Goal: Information Seeking & Learning: Check status

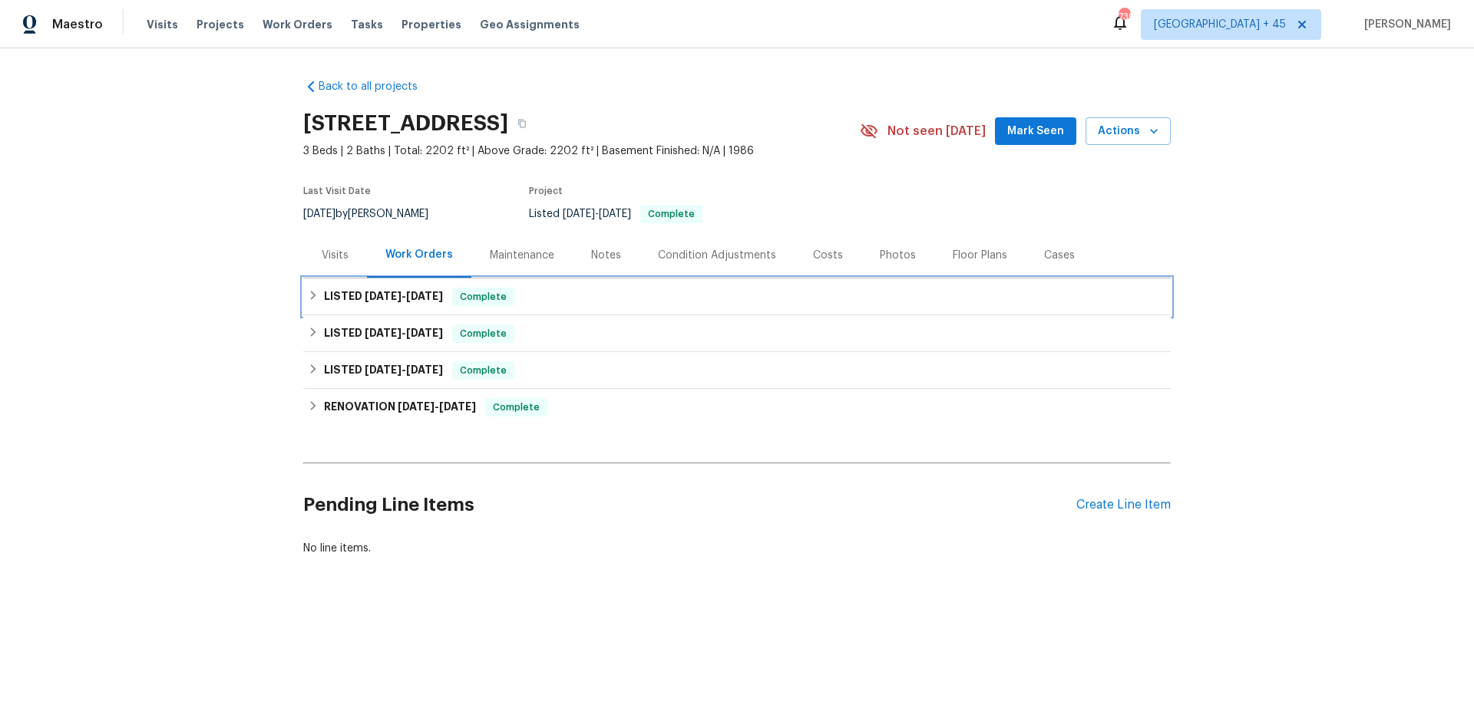
click at [425, 300] on span "9/10/25" at bounding box center [424, 296] width 37 height 11
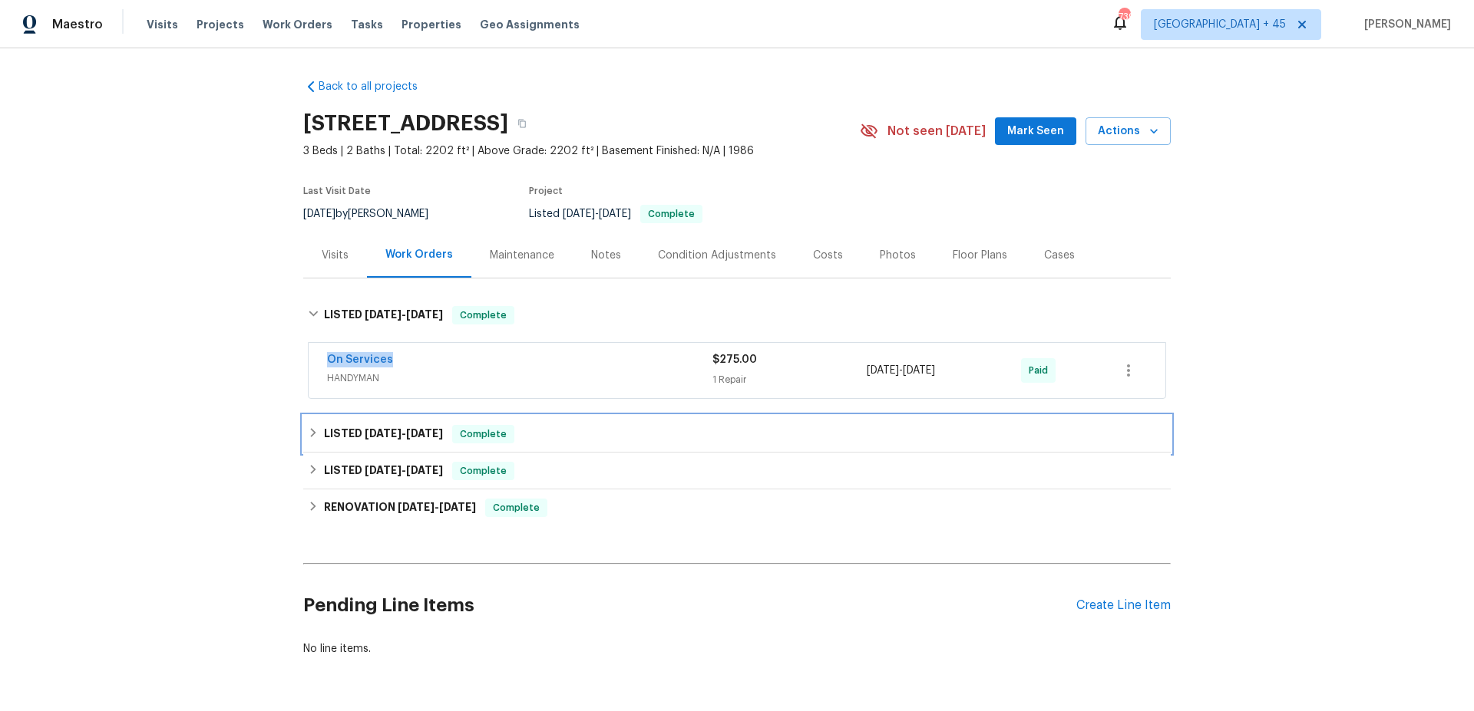
click at [388, 422] on div "LISTED 7/21/25 - 8/1/25 Complete" at bounding box center [736, 434] width 867 height 37
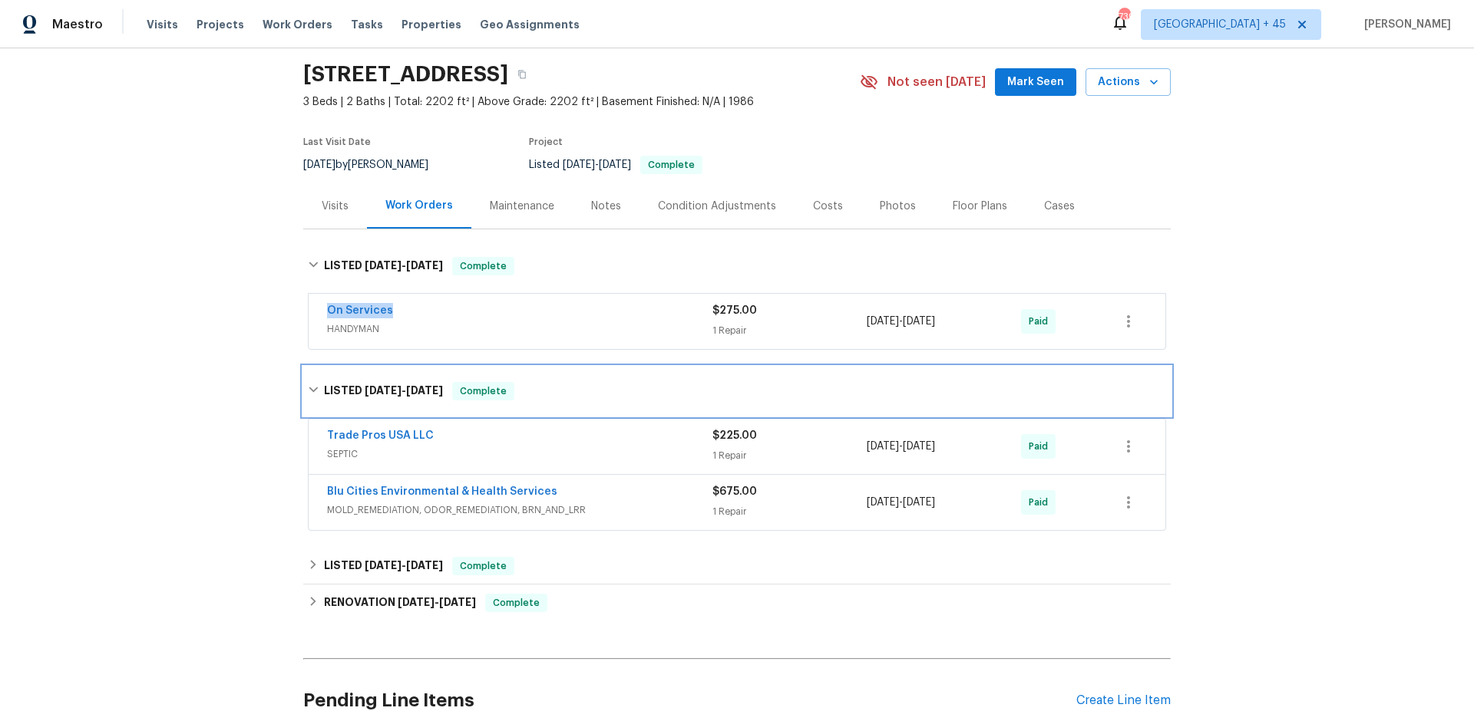
scroll to position [85, 0]
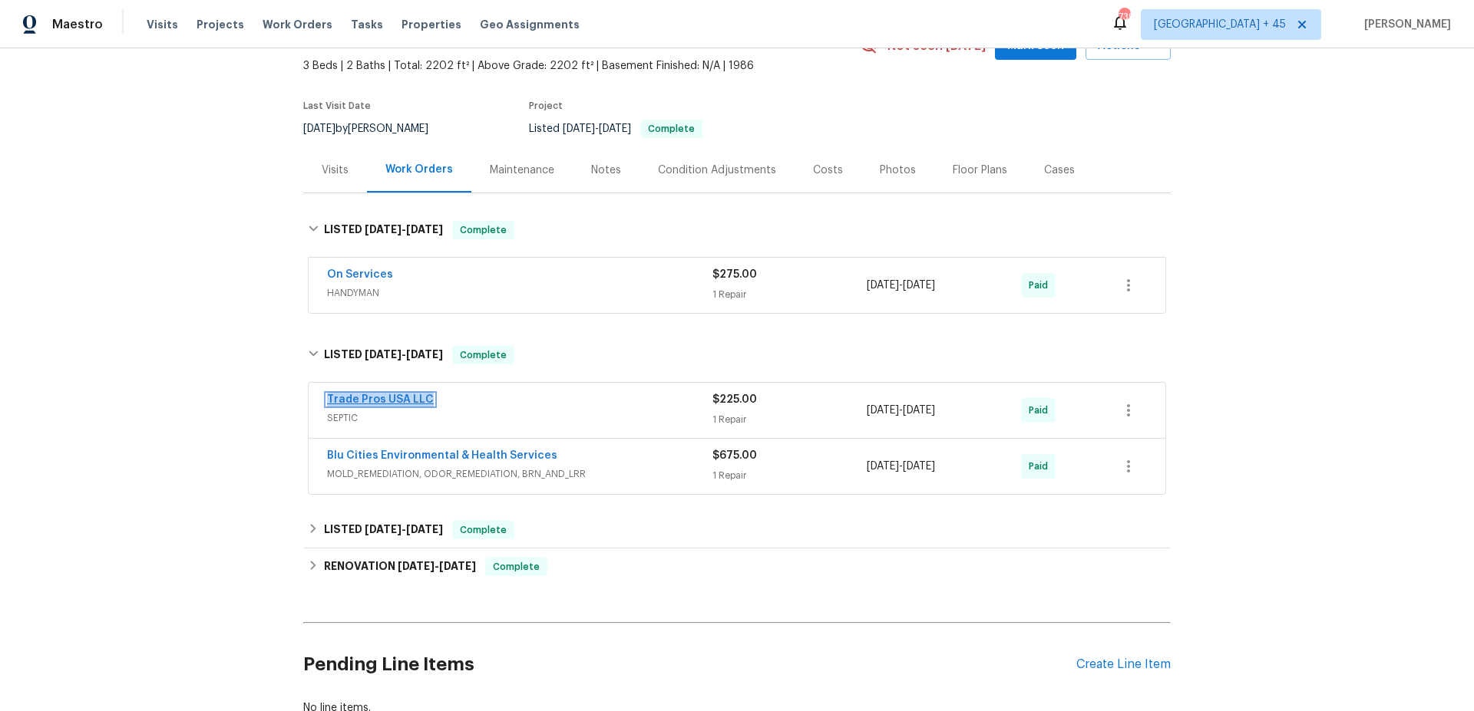
click at [363, 403] on link "Trade Pros USA LLC" at bounding box center [380, 399] width 107 height 11
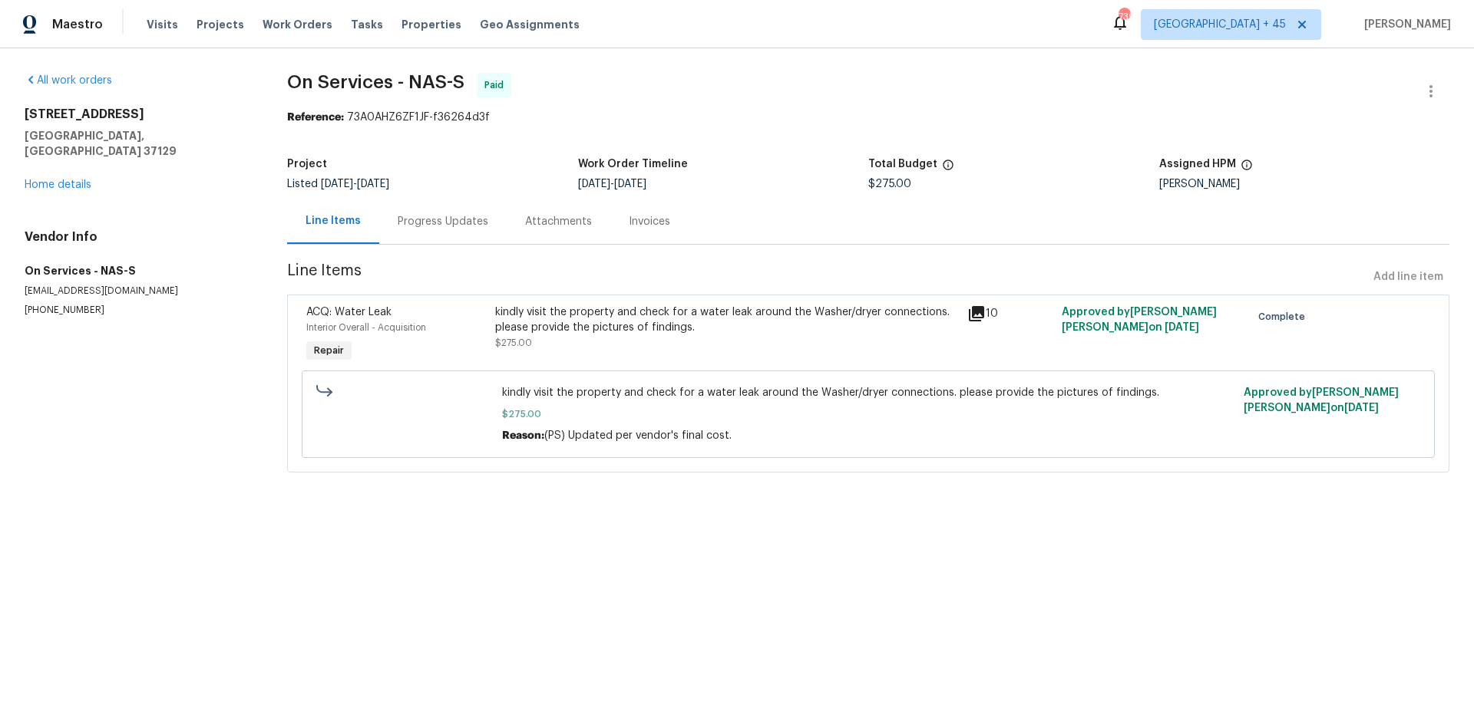
click at [662, 216] on div "Invoices" at bounding box center [649, 221] width 41 height 15
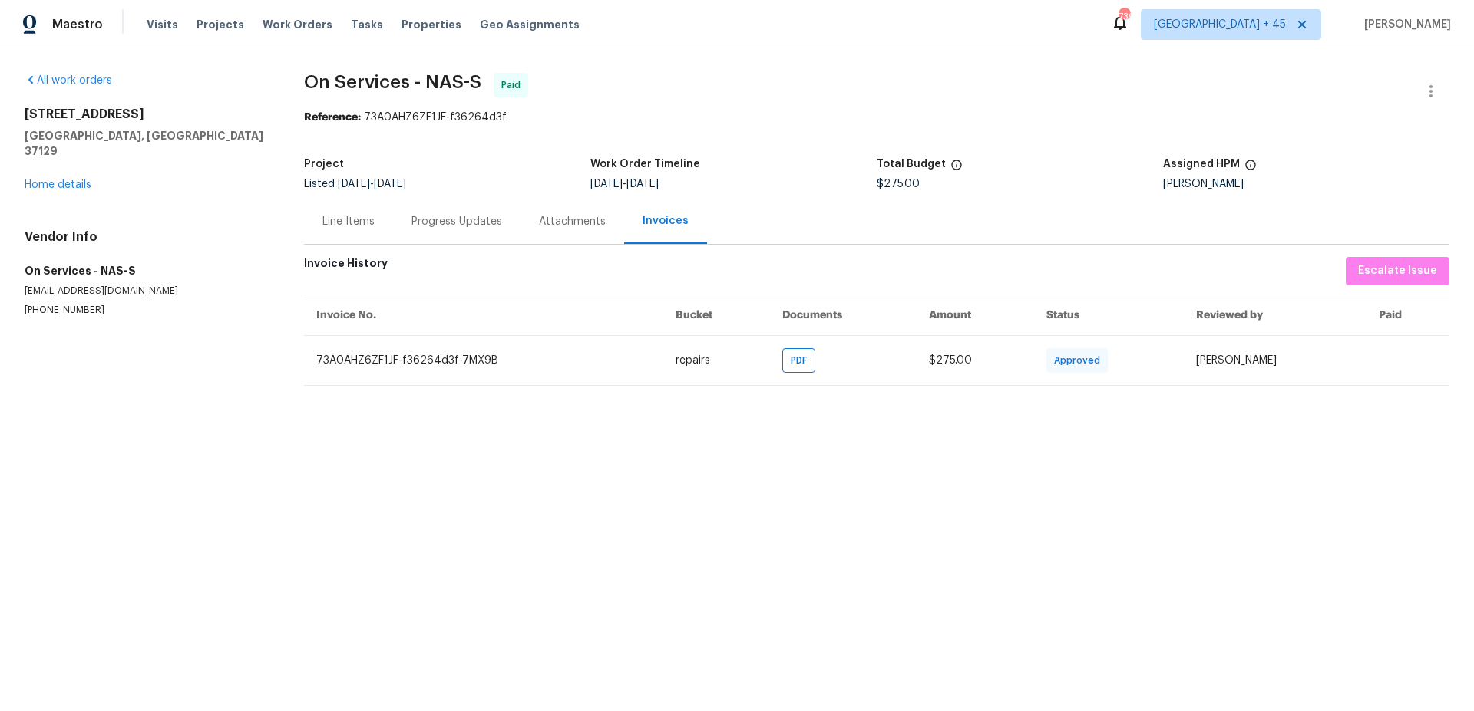
click at [357, 234] on div "Line Items" at bounding box center [348, 221] width 89 height 45
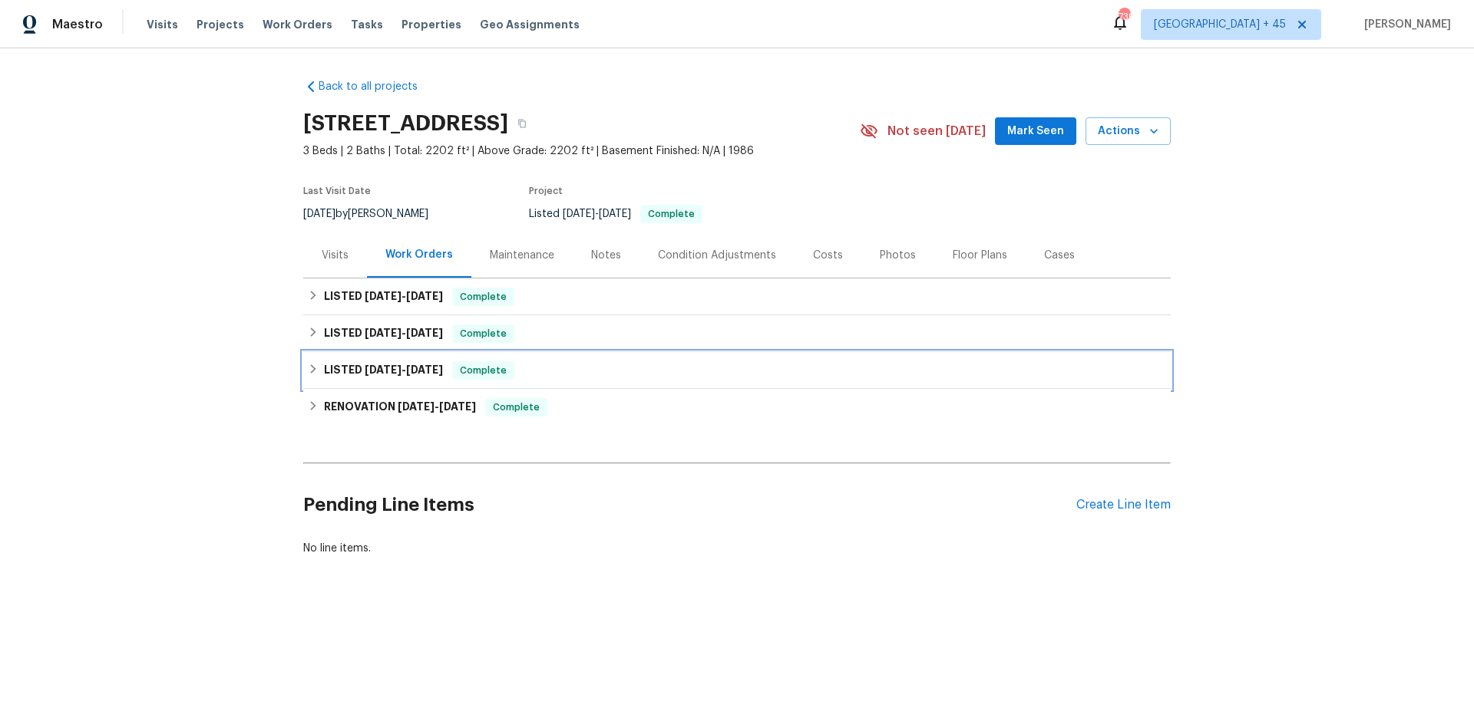
click at [388, 371] on span "[DATE]" at bounding box center [383, 370] width 37 height 11
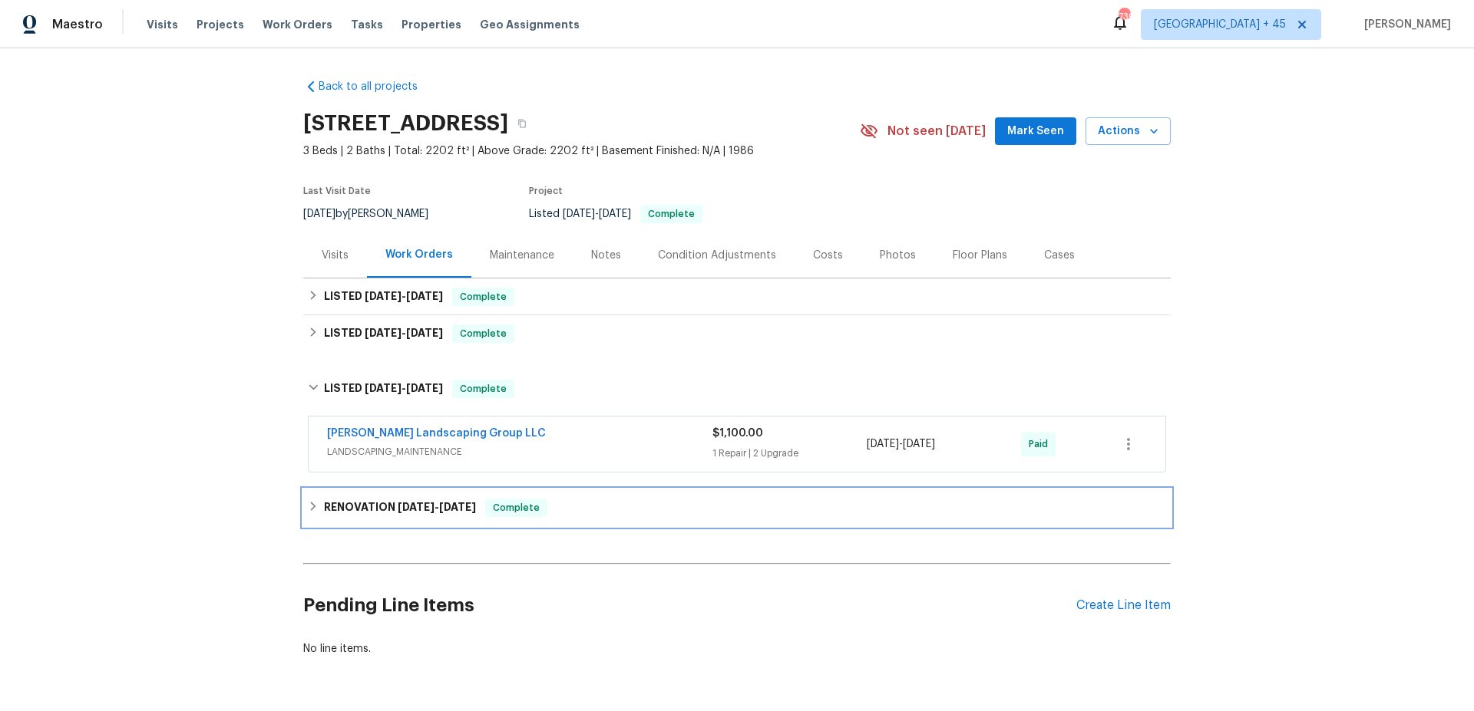
click at [398, 491] on div "RENOVATION [DATE] - [DATE] Complete" at bounding box center [736, 508] width 867 height 37
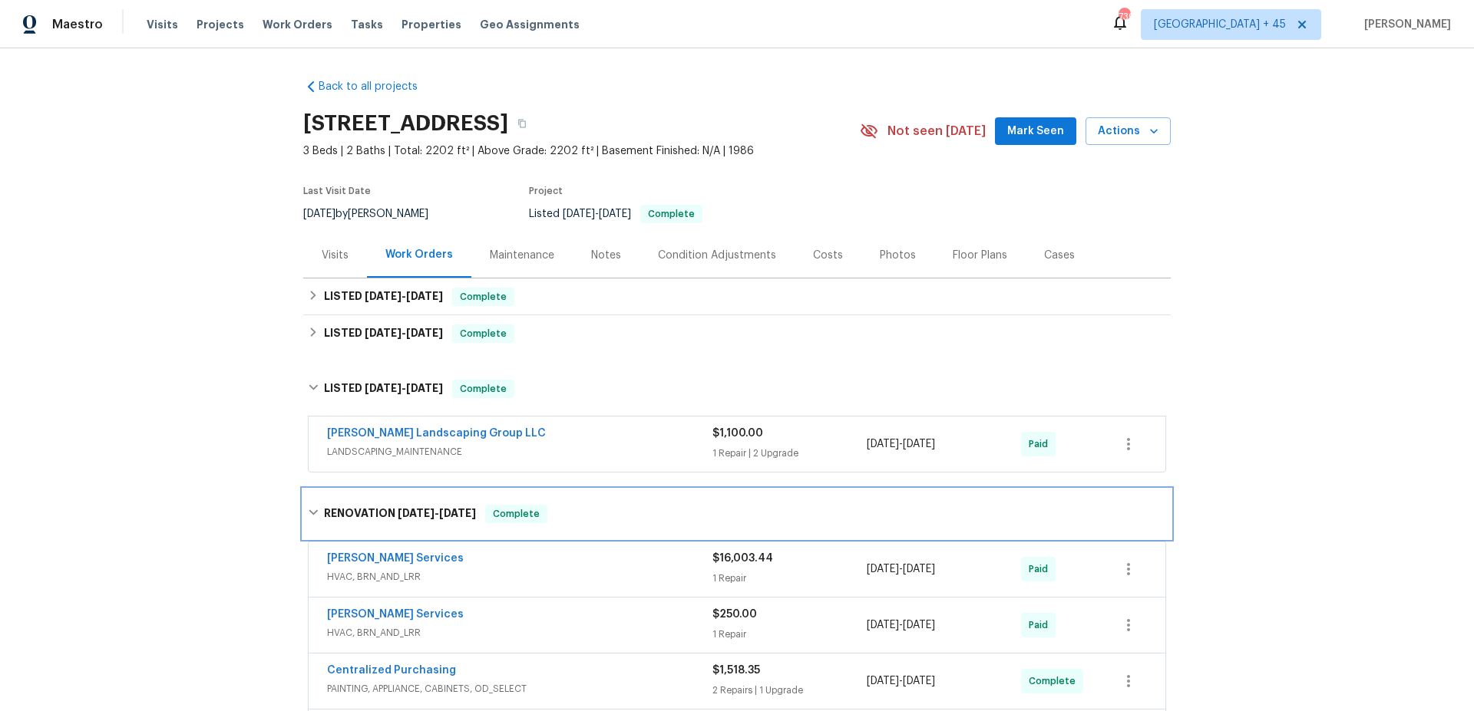
scroll to position [457, 0]
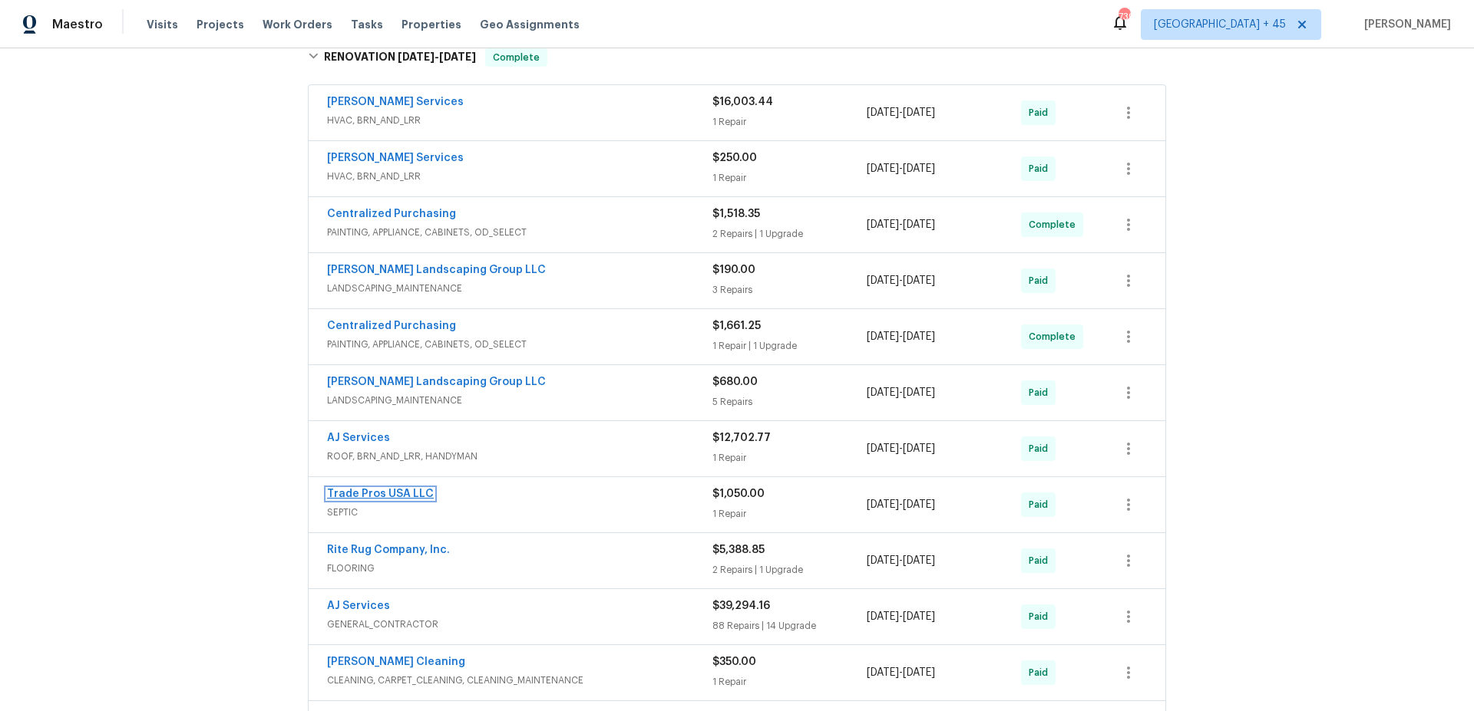
click at [369, 496] on link "Trade Pros USA LLC" at bounding box center [380, 494] width 107 height 11
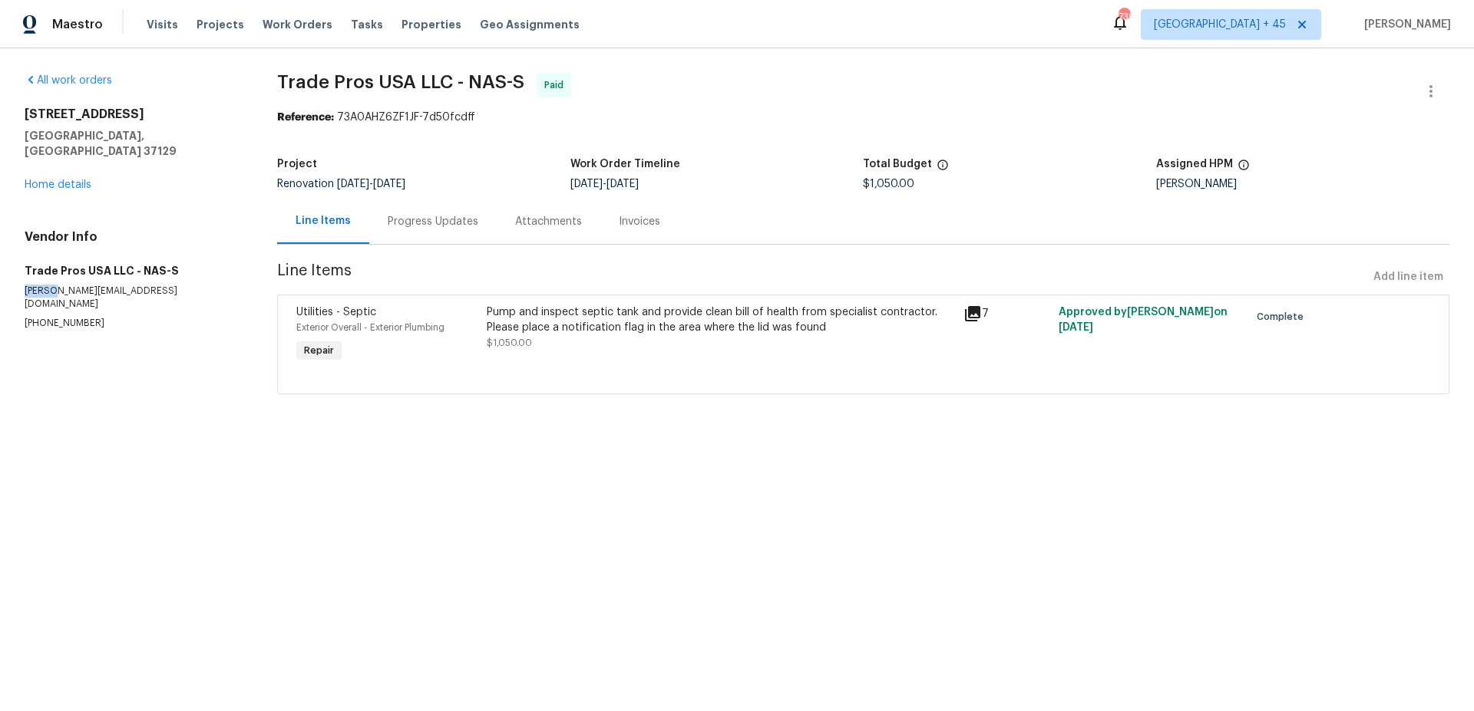
drag, startPoint x: 24, startPoint y: 276, endPoint x: 50, endPoint y: 276, distance: 26.1
click at [50, 276] on div "All work orders [STREET_ADDRESS][PERSON_NAME] Home details Vendor Info Trade Pr…" at bounding box center [737, 242] width 1474 height 389
